Goal: Information Seeking & Learning: Learn about a topic

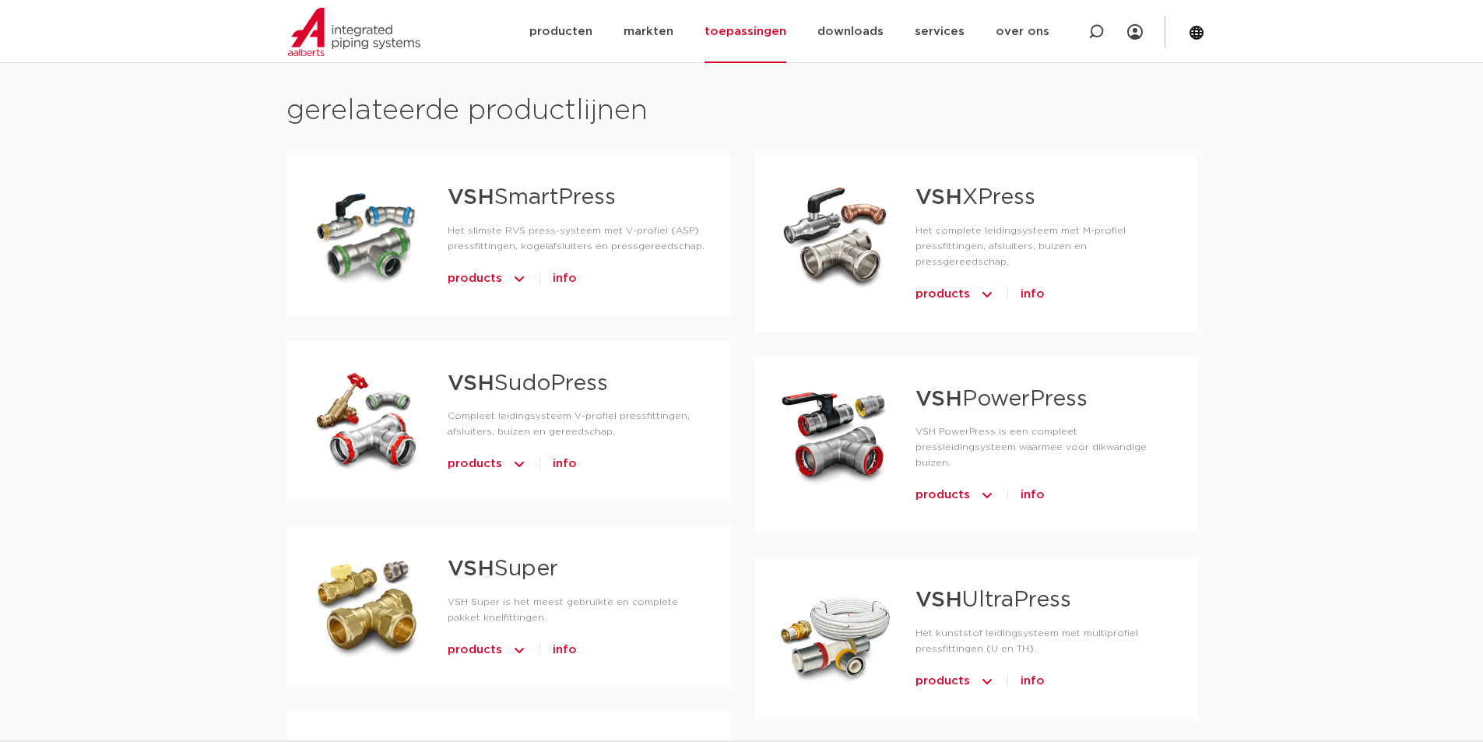
scroll to position [778, 0]
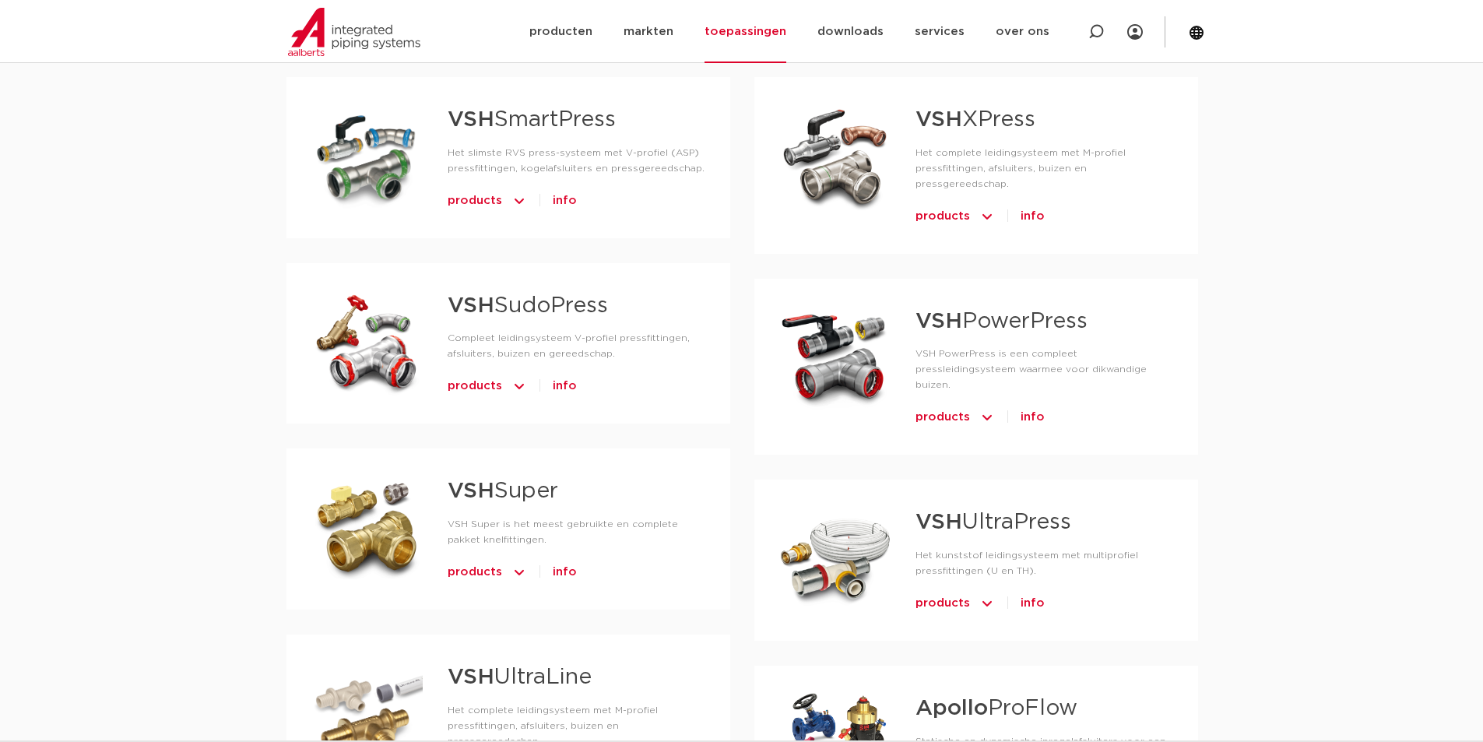
click at [503, 490] on link "VSH Super" at bounding box center [503, 491] width 111 height 22
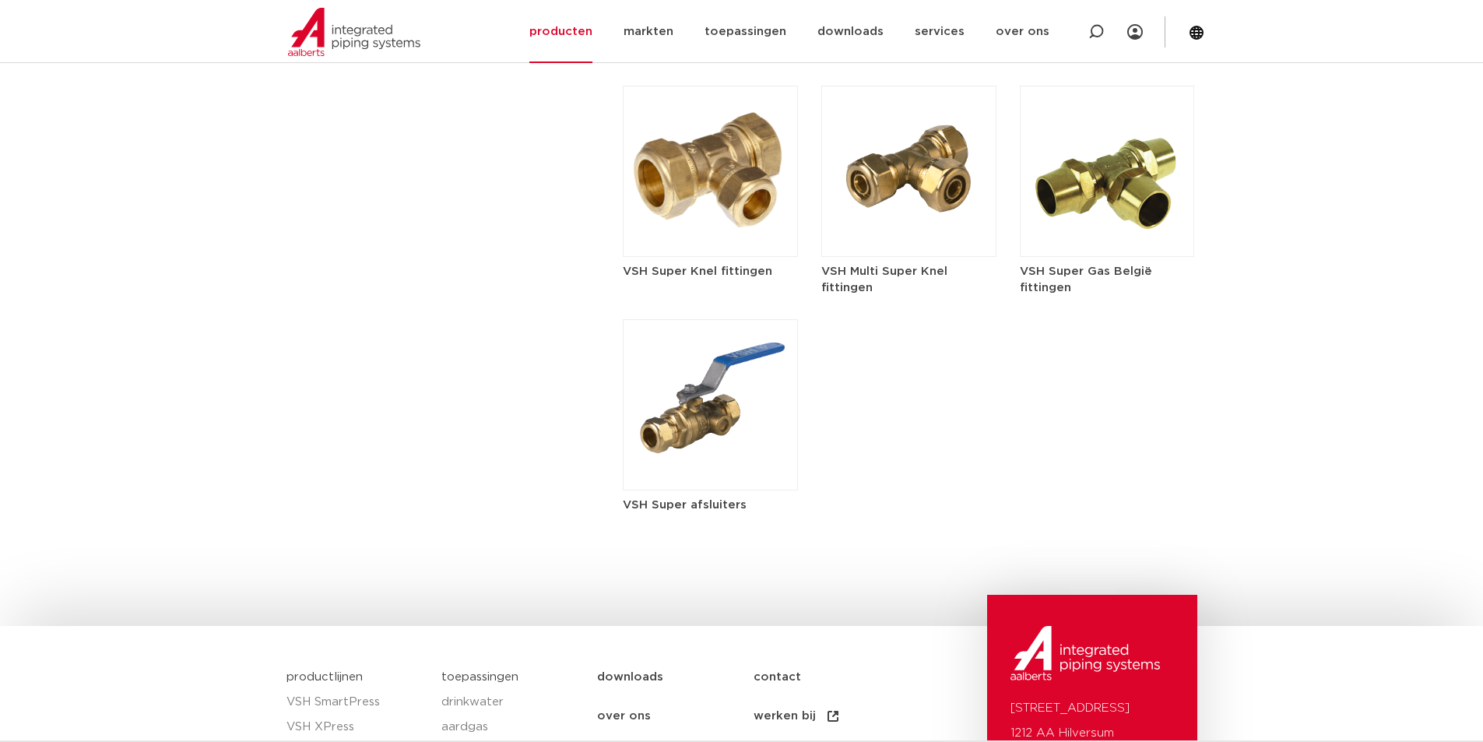
scroll to position [2179, 0]
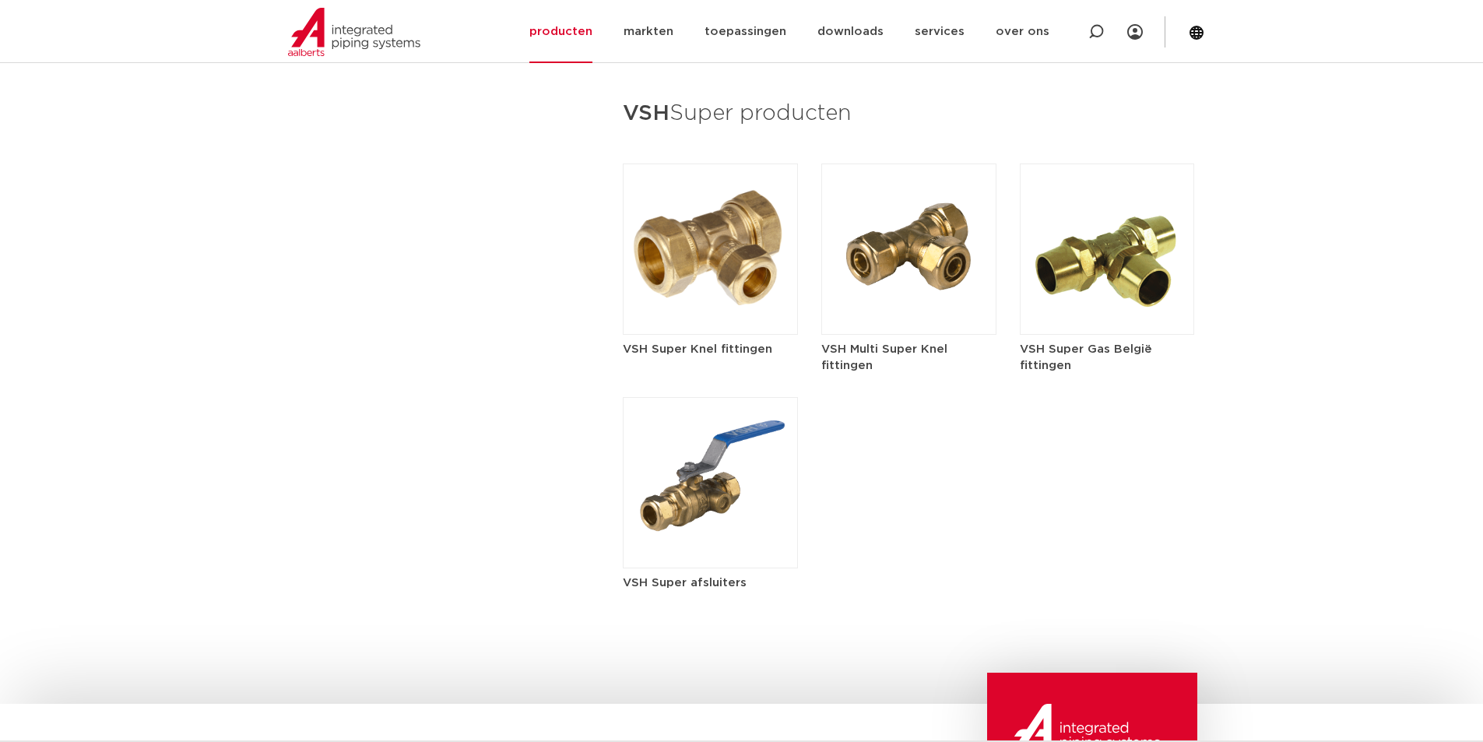
click at [719, 248] on img at bounding box center [710, 248] width 175 height 171
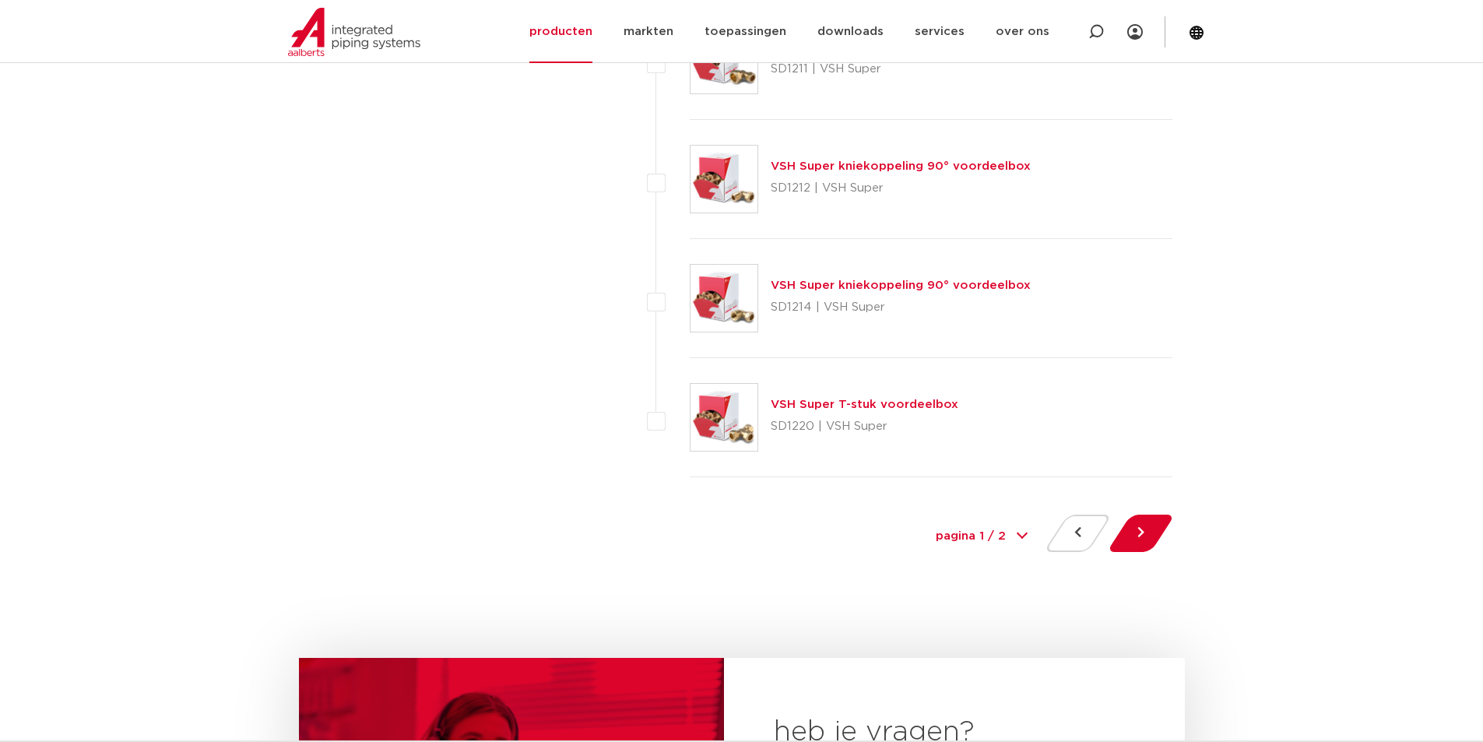
scroll to position [7161, 0]
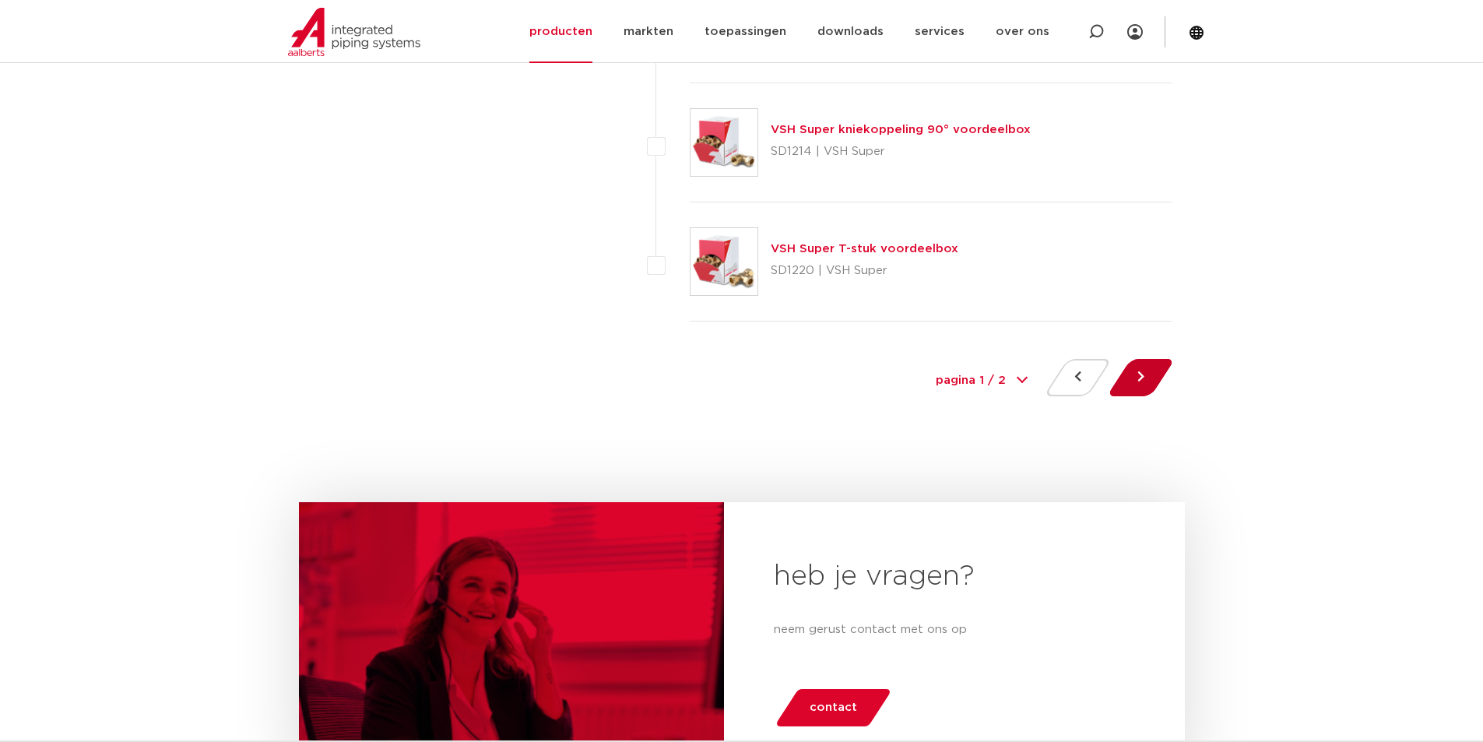
click at [1150, 376] on button at bounding box center [1140, 377] width 44 height 37
